Goal: Task Accomplishment & Management: Manage account settings

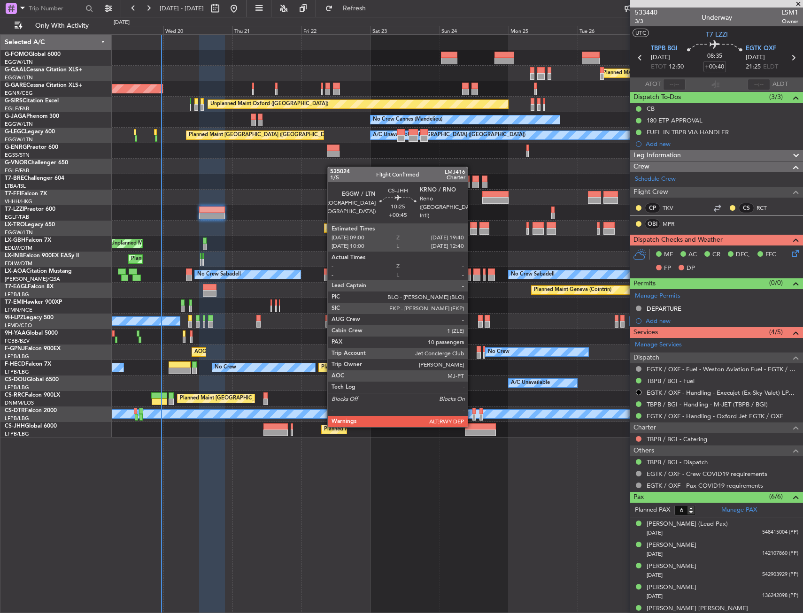
click at [472, 427] on div at bounding box center [480, 427] width 31 height 7
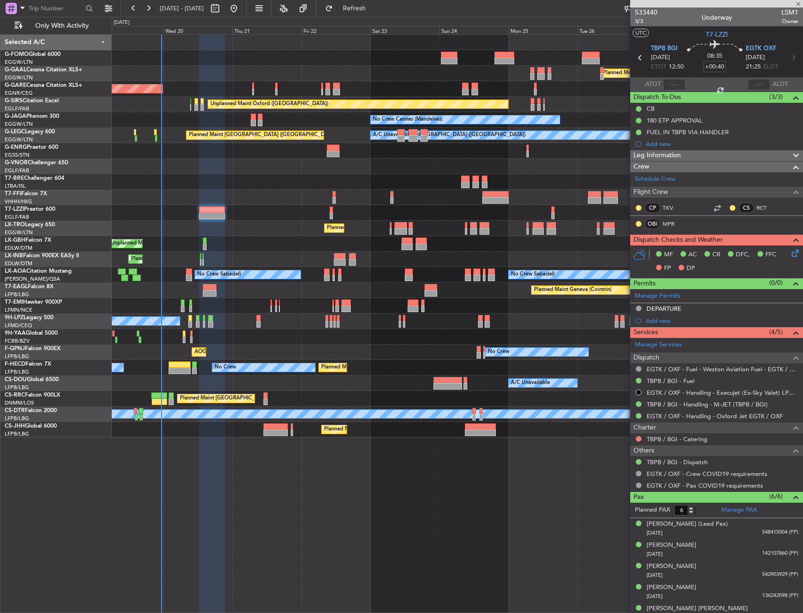
type input "+00:45"
type input "10"
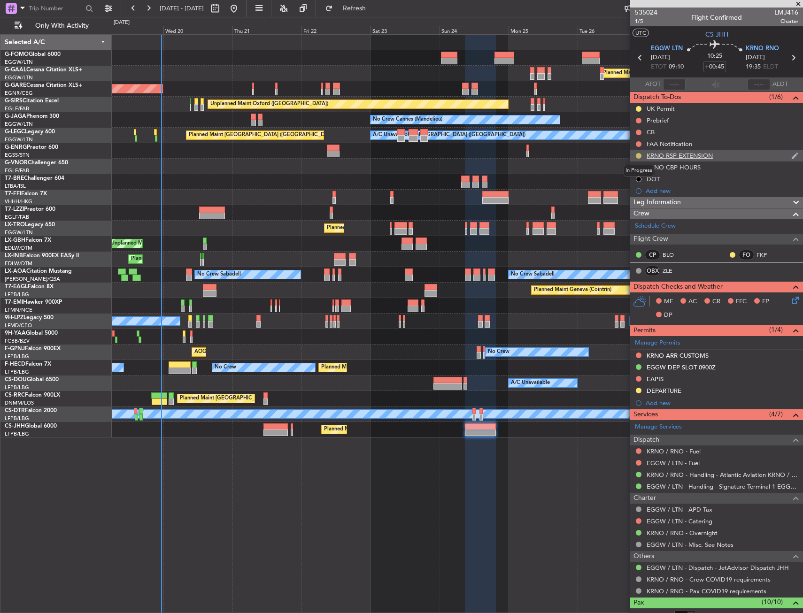
click at [639, 155] on button at bounding box center [639, 156] width 6 height 6
click at [638, 201] on span "Completed" at bounding box center [642, 197] width 31 height 9
click at [357, 6] on button "Refresh" at bounding box center [349, 8] width 56 height 15
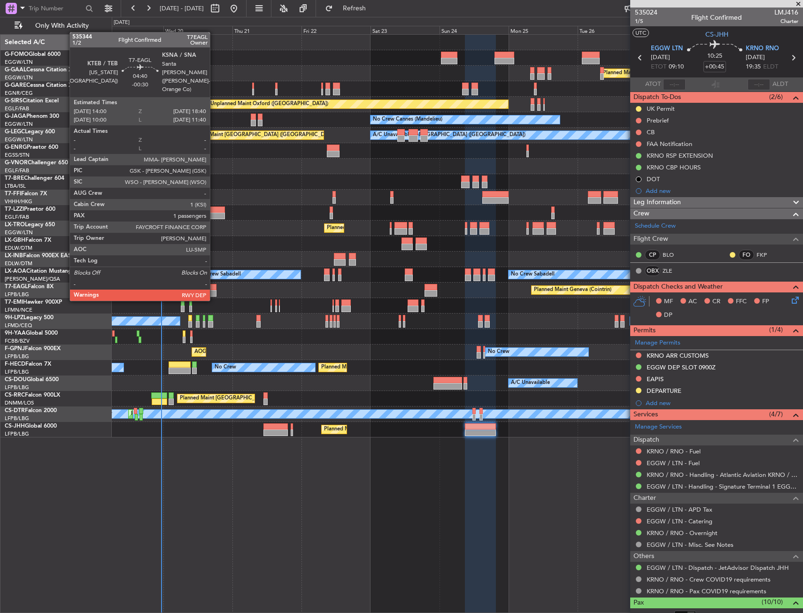
click at [214, 292] on div at bounding box center [210, 293] width 14 height 7
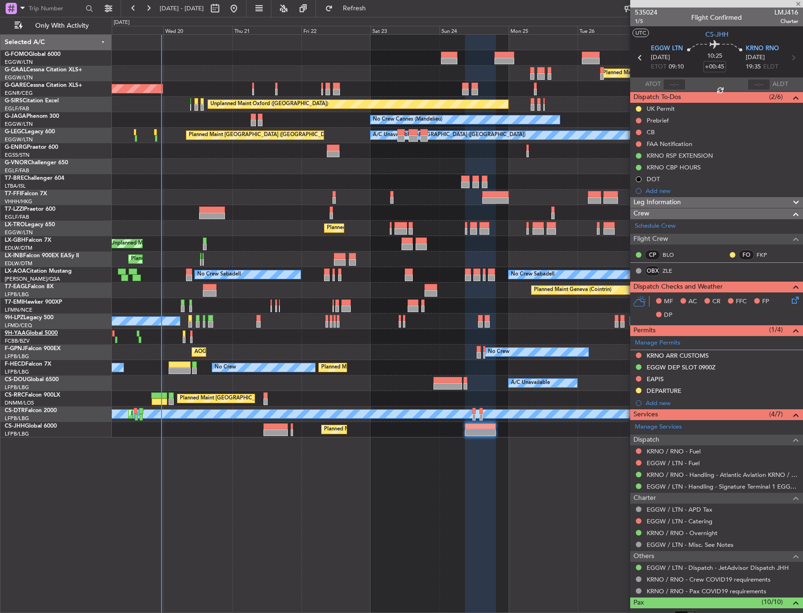
type input "-00:30"
type input "1"
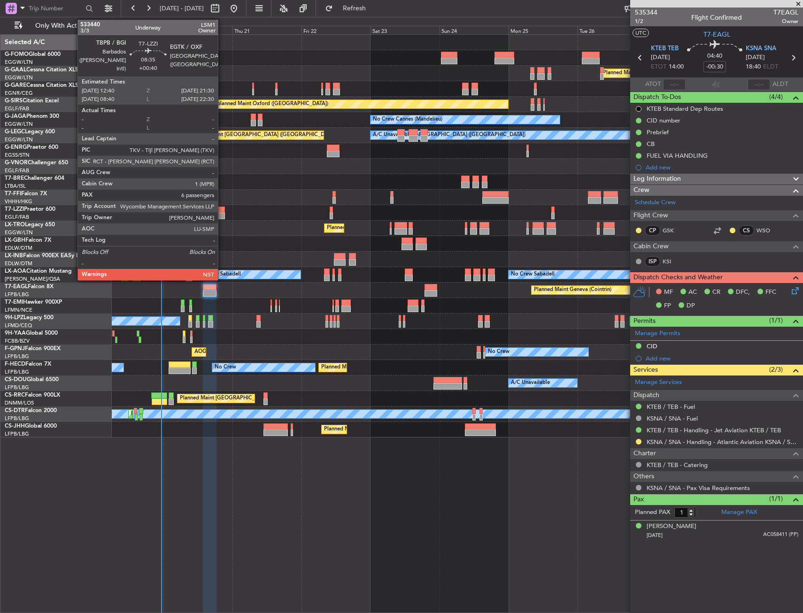
click at [220, 214] on div at bounding box center [212, 216] width 26 height 7
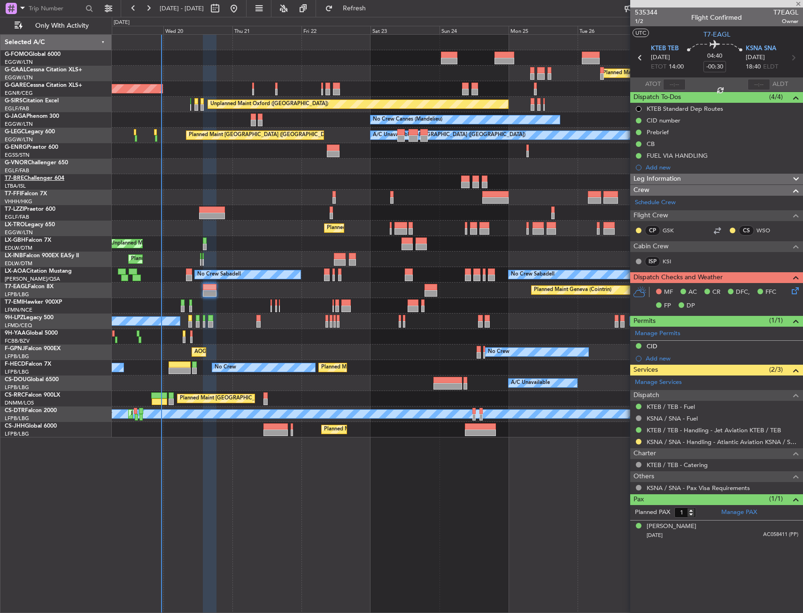
type input "+00:40"
type input "6"
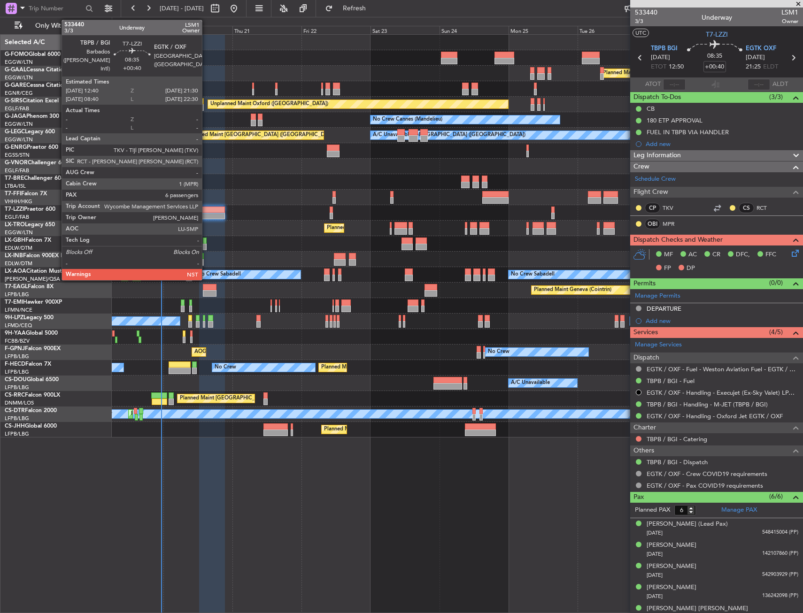
click at [210, 210] on div at bounding box center [212, 210] width 26 height 7
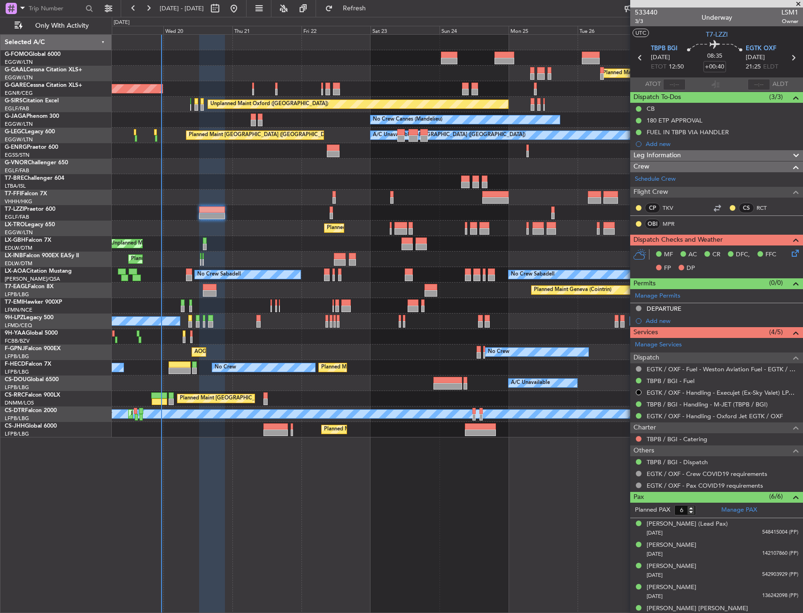
click at [644, 433] on div "Charter TBPB / BGI - Catering" at bounding box center [716, 433] width 173 height 23
click at [638, 439] on button at bounding box center [639, 439] width 6 height 6
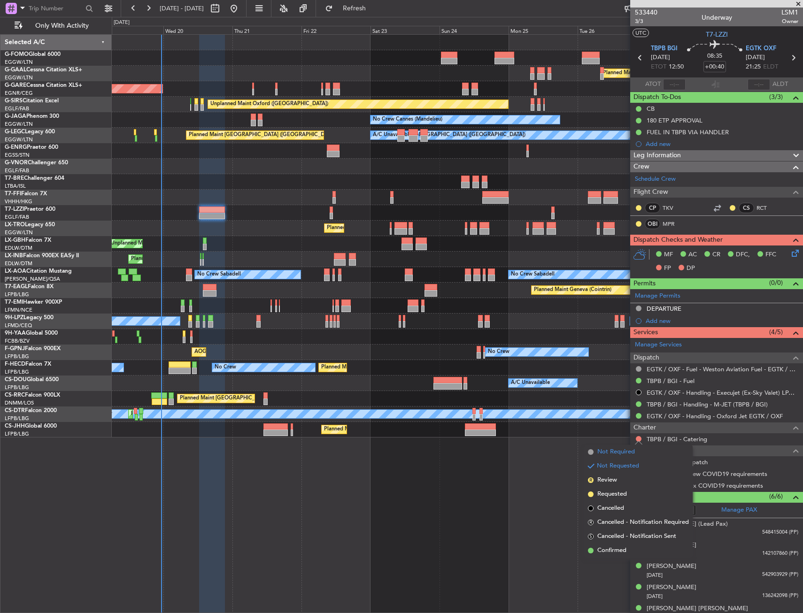
click at [609, 451] on span "Not Required" at bounding box center [617, 452] width 38 height 9
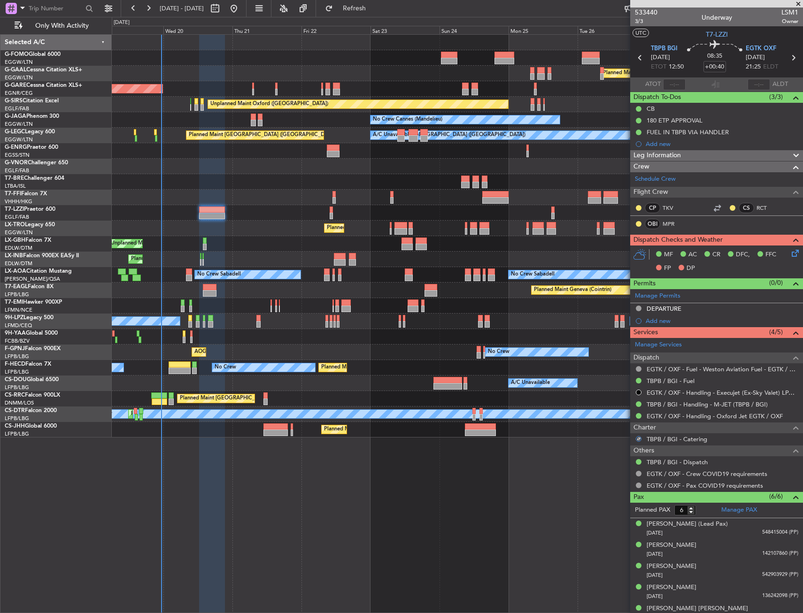
click at [790, 248] on icon at bounding box center [794, 252] width 8 height 8
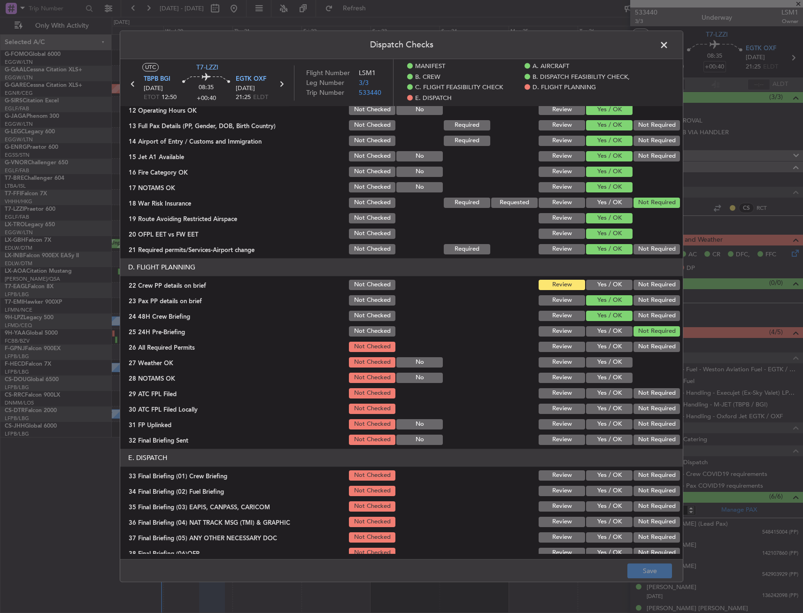
scroll to position [376, 0]
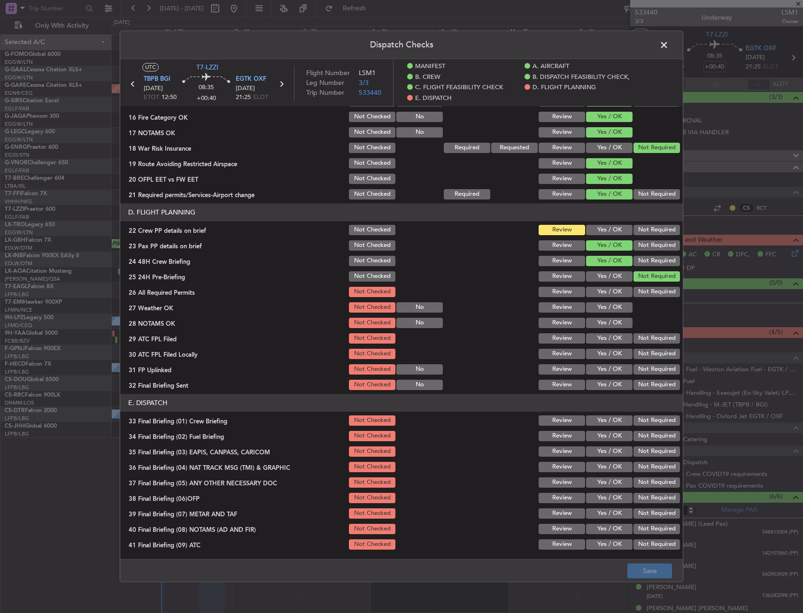
drag, startPoint x: 606, startPoint y: 233, endPoint x: 605, endPoint y: 227, distance: 5.2
click at [605, 227] on button "Yes / OK" at bounding box center [609, 230] width 47 height 10
click at [598, 306] on button "Yes / OK" at bounding box center [609, 308] width 47 height 10
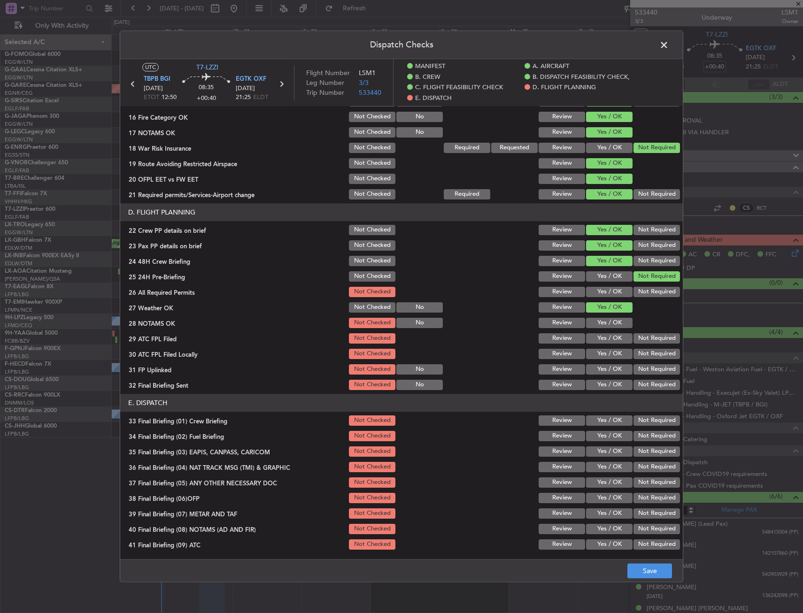
click at [608, 296] on button "Yes / OK" at bounding box center [609, 292] width 47 height 10
click at [604, 322] on button "Yes / OK" at bounding box center [609, 323] width 47 height 10
click at [597, 340] on button "Yes / OK" at bounding box center [609, 339] width 47 height 10
click at [642, 357] on button "Not Required" at bounding box center [657, 354] width 47 height 10
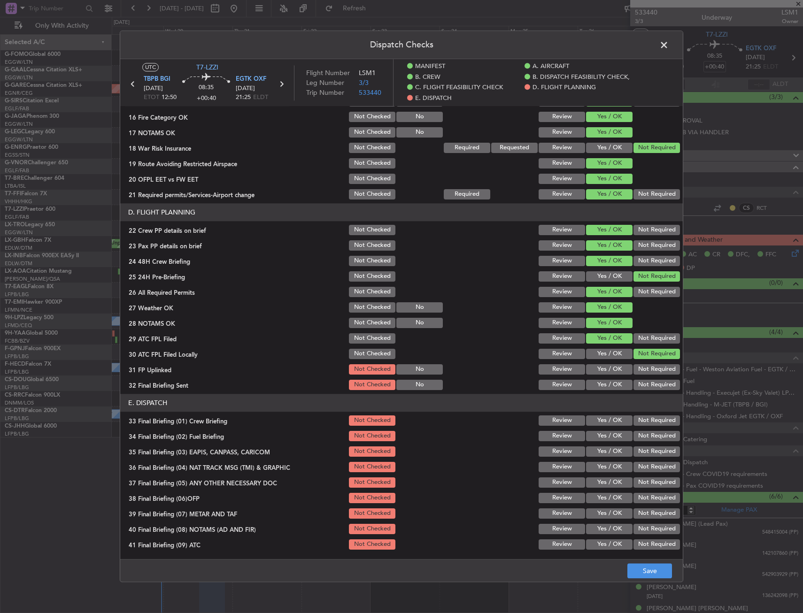
click at [611, 366] on button "Yes / OK" at bounding box center [609, 370] width 47 height 10
click at [648, 380] on div "Not Required" at bounding box center [655, 385] width 47 height 13
click at [647, 390] on article "MANIFEST Crew Details sent to Arr & Dep Handling Not Checked Review Yes / OK No…" at bounding box center [401, 330] width 563 height 448
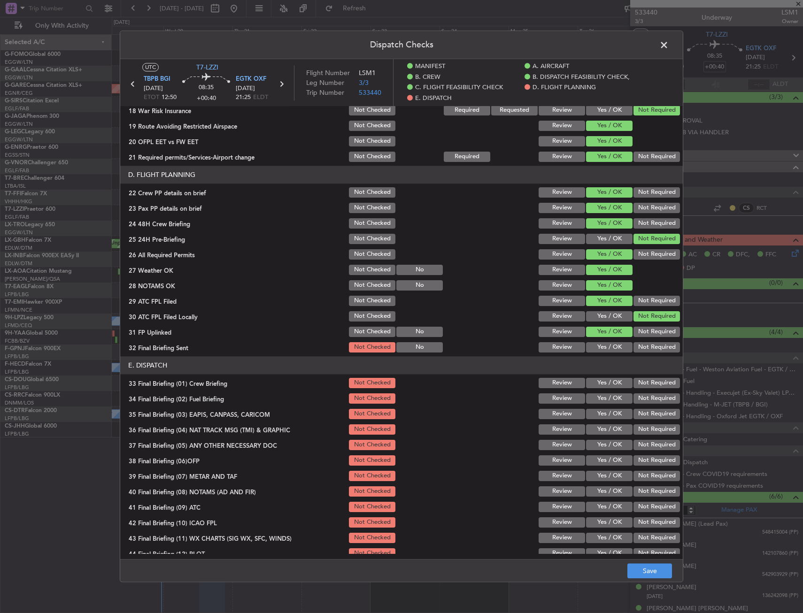
scroll to position [422, 0]
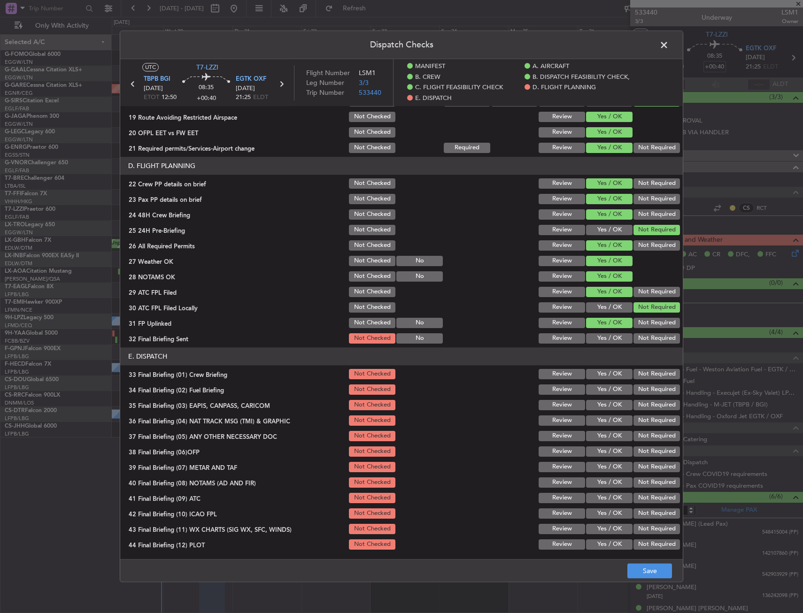
click at [645, 336] on button "Not Required" at bounding box center [657, 339] width 47 height 10
click at [615, 378] on button "Yes / OK" at bounding box center [609, 374] width 47 height 10
click at [607, 397] on section "E. DISPATCH 33 Final Briefing (01) Crew Briefing Not Checked Review Yes / OK No…" at bounding box center [401, 450] width 563 height 204
click at [648, 411] on button "Not Required" at bounding box center [657, 405] width 47 height 10
click at [645, 426] on button "Not Required" at bounding box center [657, 421] width 47 height 10
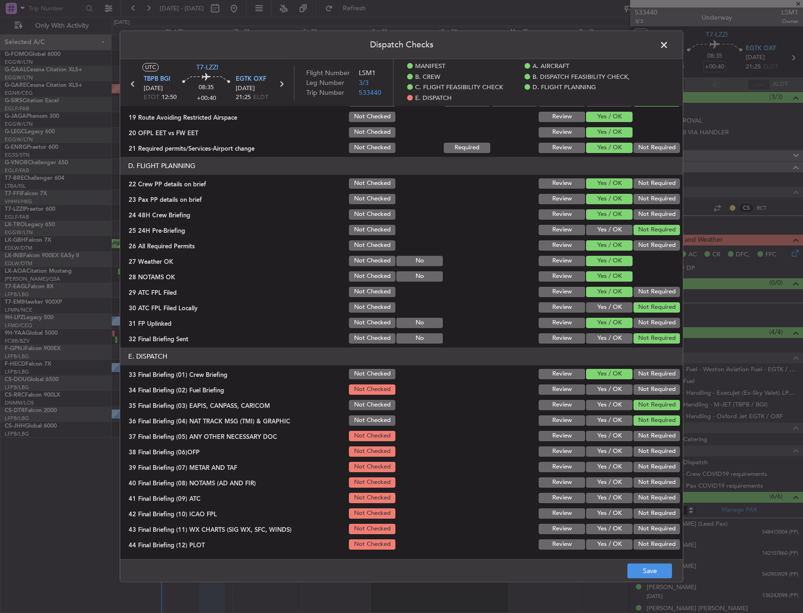
click at [639, 391] on button "Not Required" at bounding box center [657, 390] width 47 height 10
drag, startPoint x: 609, startPoint y: 389, endPoint x: 608, endPoint y: 419, distance: 30.1
click at [609, 391] on button "Yes / OK" at bounding box center [609, 390] width 47 height 10
click at [605, 429] on section "E. DISPATCH 33 Final Briefing (01) Crew Briefing Not Checked Review Yes / OK No…" at bounding box center [401, 450] width 563 height 204
click at [605, 446] on section "E. DISPATCH 33 Final Briefing (01) Crew Briefing Not Checked Review Yes / OK No…" at bounding box center [401, 450] width 563 height 204
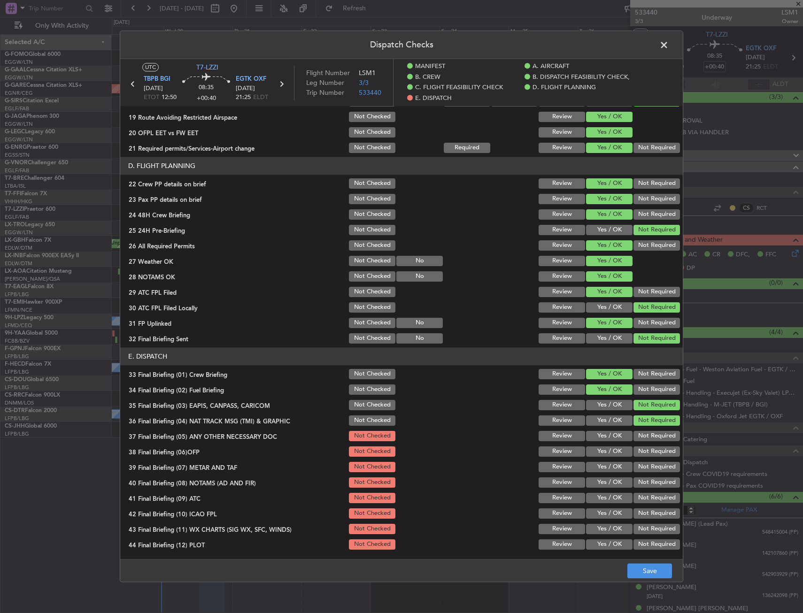
drag, startPoint x: 604, startPoint y: 451, endPoint x: 603, endPoint y: 446, distance: 5.8
click at [604, 451] on button "Yes / OK" at bounding box center [609, 452] width 47 height 10
click at [605, 436] on button "Yes / OK" at bounding box center [609, 436] width 47 height 10
click at [597, 465] on button "Yes / OK" at bounding box center [609, 467] width 47 height 10
click at [592, 472] on button "Yes / OK" at bounding box center [609, 467] width 47 height 10
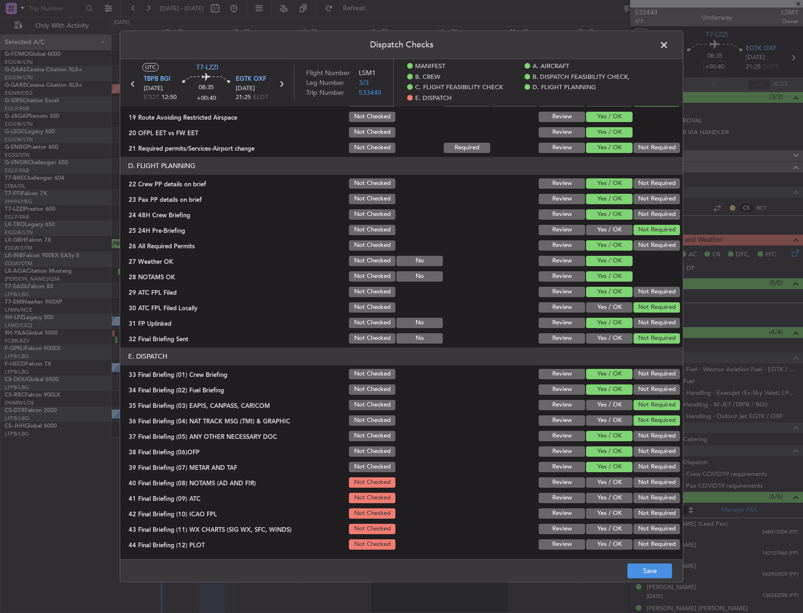
click at [592, 485] on button "Yes / OK" at bounding box center [609, 483] width 47 height 10
click at [597, 505] on section "E. DISPATCH 33 Final Briefing (01) Crew Briefing Not Checked Review Yes / OK No…" at bounding box center [401, 450] width 563 height 204
click at [596, 520] on div "Yes / OK" at bounding box center [608, 513] width 47 height 13
drag, startPoint x: 593, startPoint y: 530, endPoint x: 592, endPoint y: 510, distance: 20.2
click at [592, 530] on button "Yes / OK" at bounding box center [609, 529] width 47 height 10
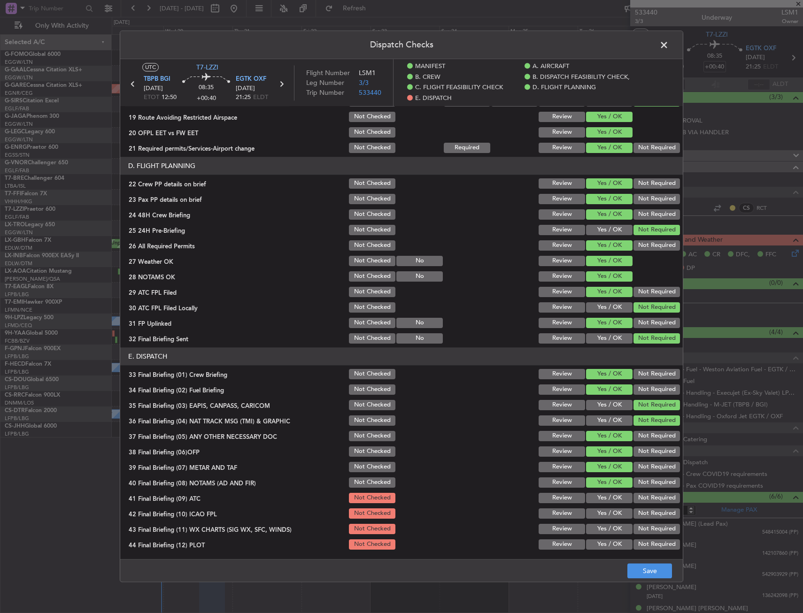
click at [592, 516] on section "E. DISPATCH 33 Final Briefing (01) Crew Briefing Not Checked Review Yes / OK No…" at bounding box center [401, 450] width 563 height 204
click at [597, 496] on button "Yes / OK" at bounding box center [609, 498] width 47 height 10
drag, startPoint x: 595, startPoint y: 502, endPoint x: 591, endPoint y: 510, distance: 9.3
click at [591, 510] on section "E. DISPATCH 33 Final Briefing (01) Crew Briefing Not Checked Review Yes / OK No…" at bounding box center [401, 450] width 563 height 204
click at [591, 514] on button "Yes / OK" at bounding box center [609, 514] width 47 height 10
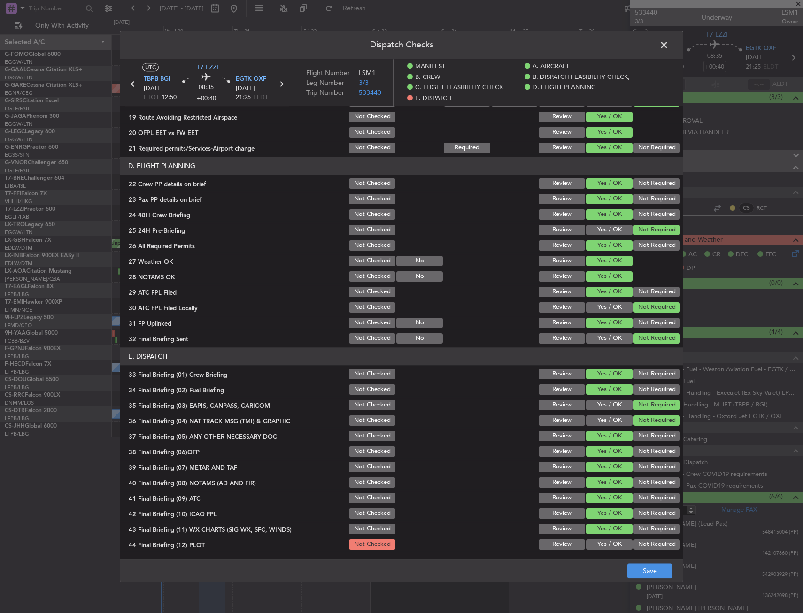
click at [592, 536] on div "Yes / OK" at bounding box center [608, 529] width 47 height 13
click at [594, 539] on div "Yes / OK" at bounding box center [608, 544] width 47 height 13
drag, startPoint x: 652, startPoint y: 568, endPoint x: 599, endPoint y: 539, distance: 60.4
click at [599, 539] on div "Dispatch Checks UTC T7-LZZI TBPB BGI [DATE] ETOT 12:50 08:35 +00:40 EGTK OXF [D…" at bounding box center [402, 307] width 564 height 552
click at [599, 539] on div "Yes / OK" at bounding box center [608, 544] width 47 height 13
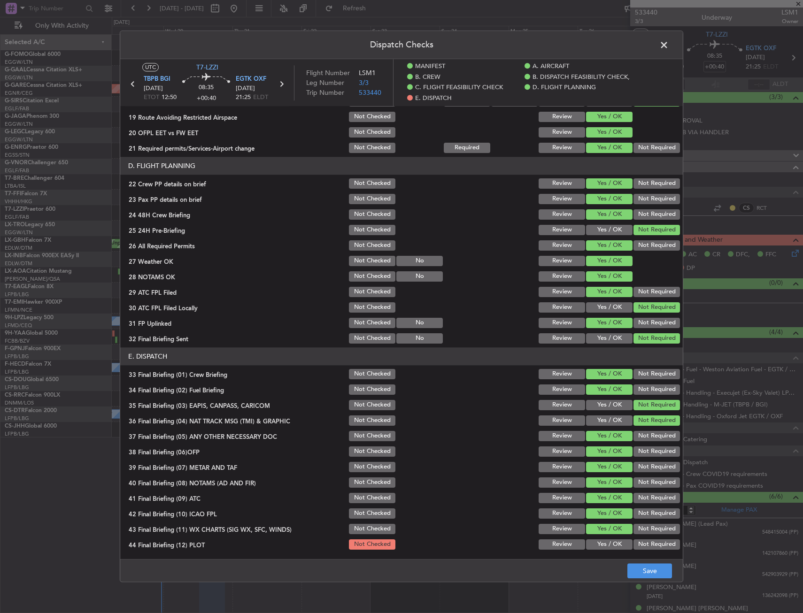
click at [615, 550] on button "Yes / OK" at bounding box center [609, 545] width 47 height 10
click at [644, 574] on button "Save" at bounding box center [650, 571] width 45 height 15
click at [669, 52] on span at bounding box center [669, 47] width 0 height 19
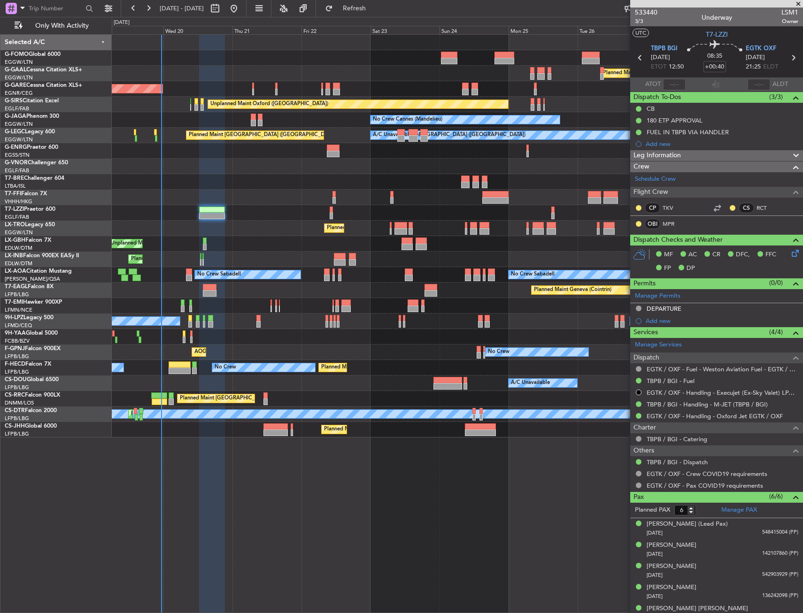
click at [369, 93] on div "Unplanned Maint [PERSON_NAME]" at bounding box center [457, 89] width 691 height 16
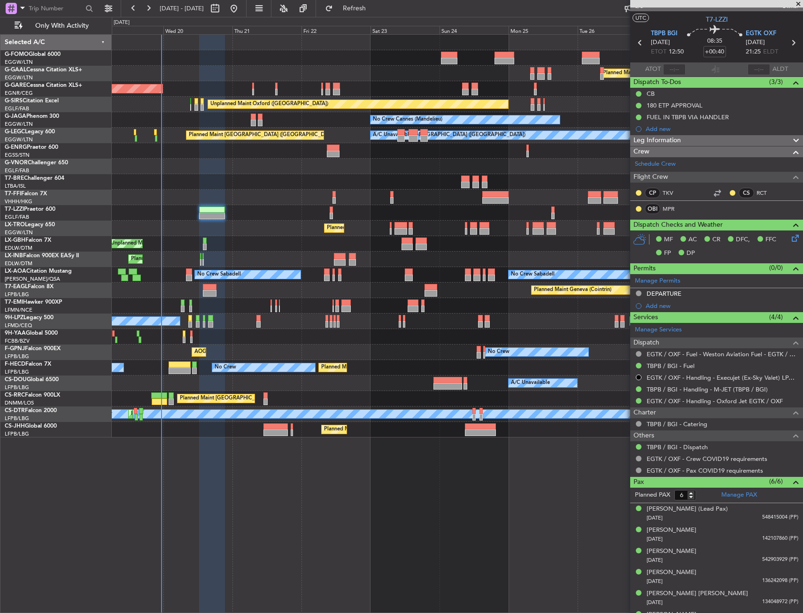
scroll to position [0, 0]
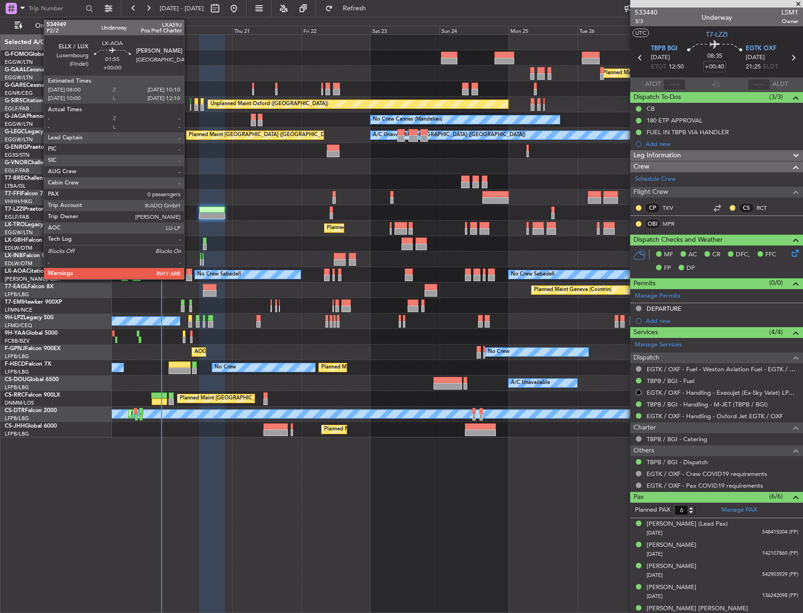
click at [189, 274] on div at bounding box center [189, 272] width 7 height 7
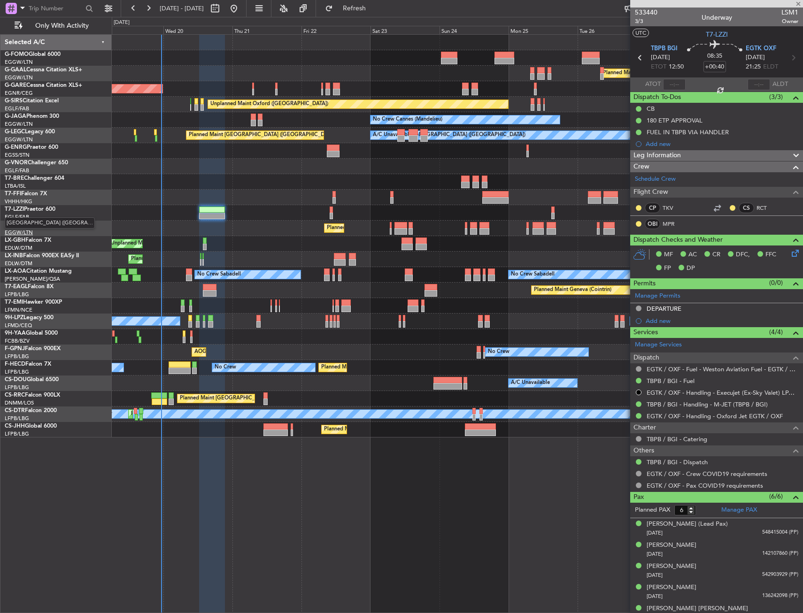
type input "0"
